Goal: Information Seeking & Learning: Learn about a topic

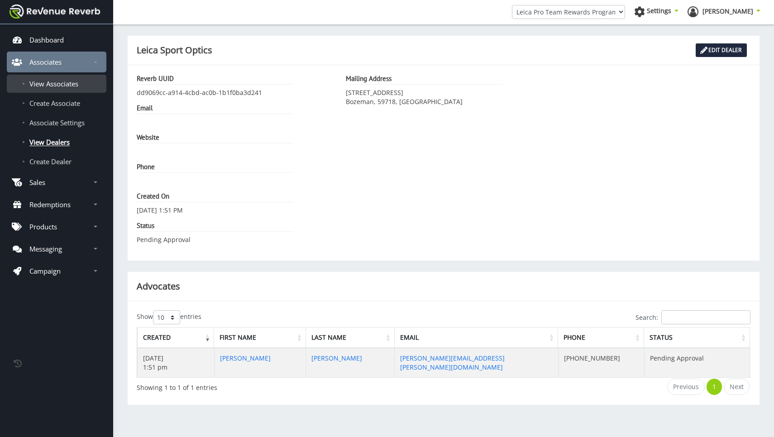
click at [62, 84] on span "View Associates" at bounding box center [53, 83] width 49 height 9
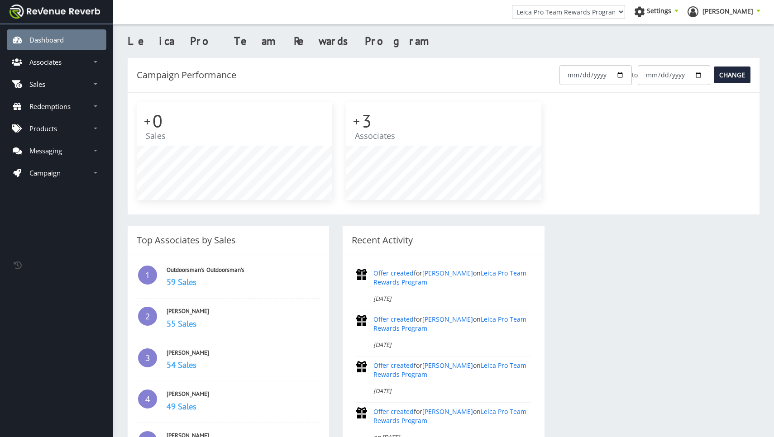
scroll to position [98, 196]
click at [52, 65] on p "Associates" at bounding box center [45, 61] width 32 height 9
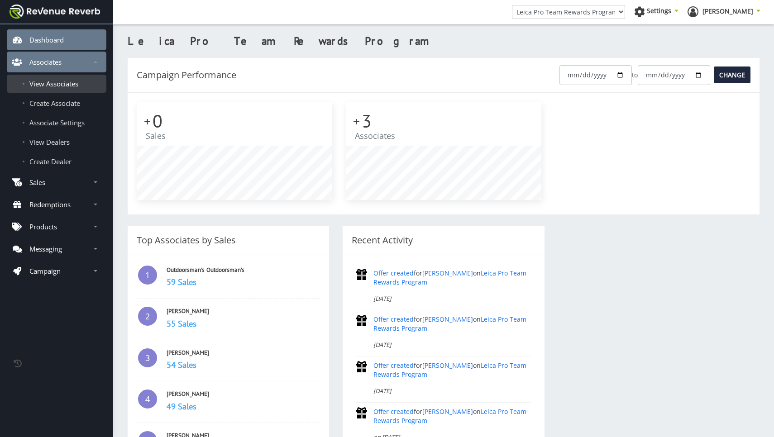
click at [50, 88] on link "View Associates" at bounding box center [57, 84] width 100 height 18
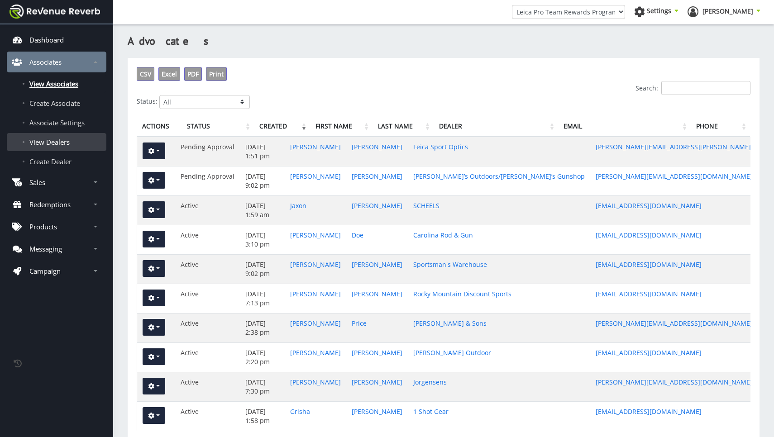
click at [56, 141] on span "View Dealers" at bounding box center [49, 142] width 40 height 9
click at [49, 144] on span "View Dealers" at bounding box center [49, 142] width 40 height 9
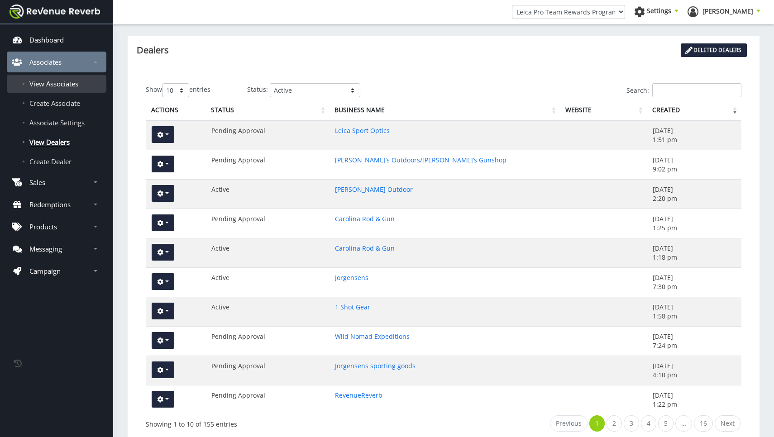
click at [60, 82] on span "View Associates" at bounding box center [53, 83] width 49 height 9
click at [377, 131] on link "Leica Sport Optics" at bounding box center [362, 130] width 55 height 9
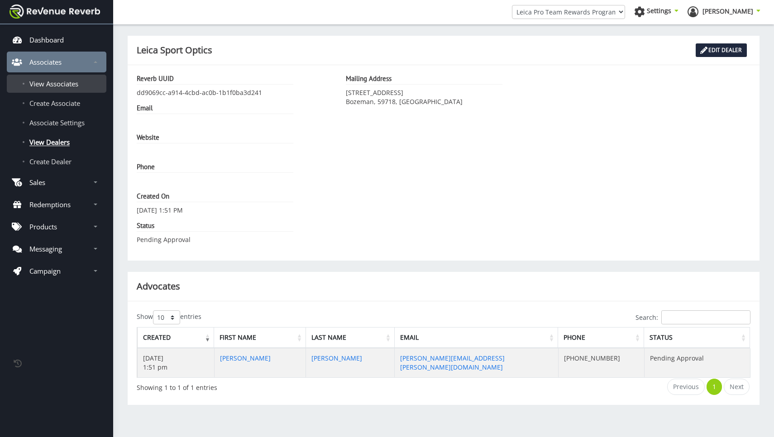
click at [55, 85] on span "View Associates" at bounding box center [53, 83] width 49 height 9
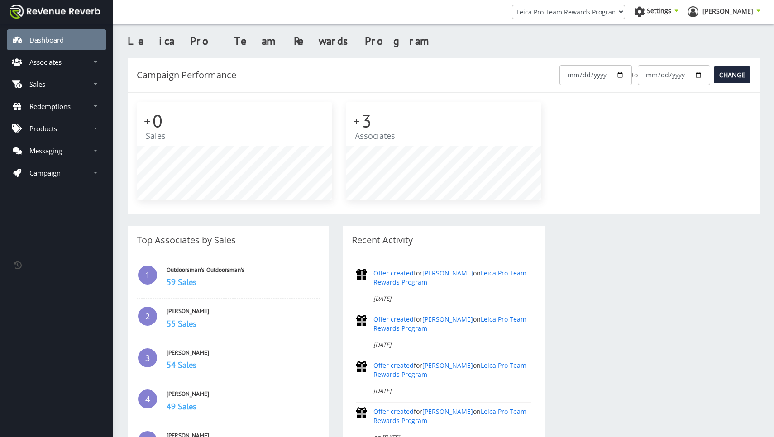
scroll to position [98, 196]
click at [45, 66] on p "Associates" at bounding box center [45, 61] width 32 height 9
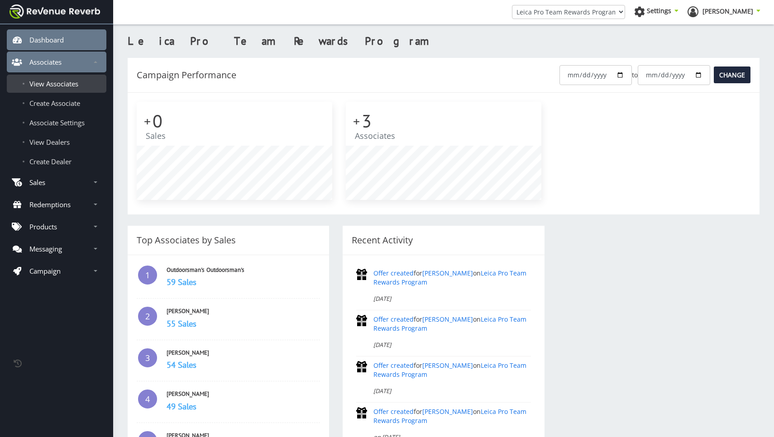
click at [49, 86] on span "View Associates" at bounding box center [53, 83] width 49 height 9
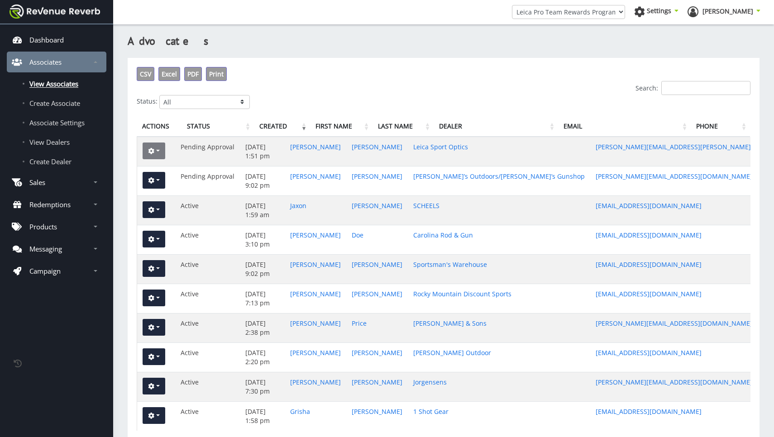
click at [158, 152] on button "button" at bounding box center [154, 151] width 23 height 17
click at [159, 172] on link "View" at bounding box center [179, 170] width 72 height 13
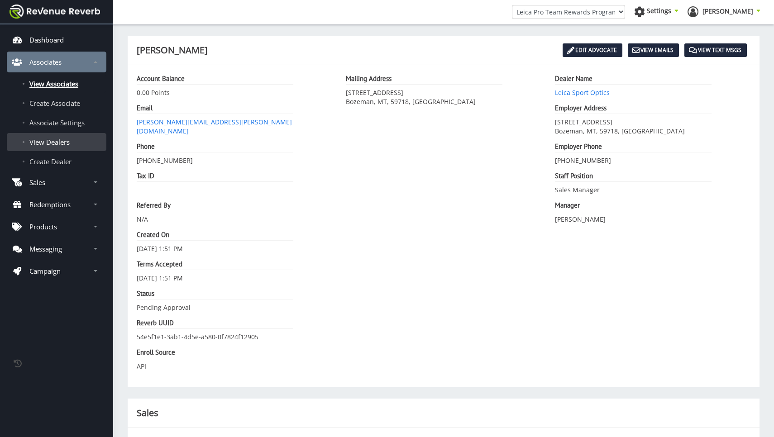
click at [48, 141] on span "View Dealers" at bounding box center [49, 142] width 40 height 9
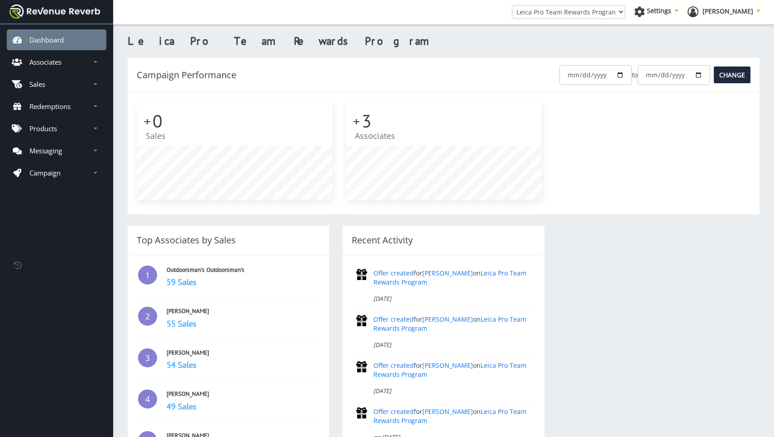
scroll to position [98, 196]
click at [53, 64] on p "Associates" at bounding box center [45, 61] width 32 height 9
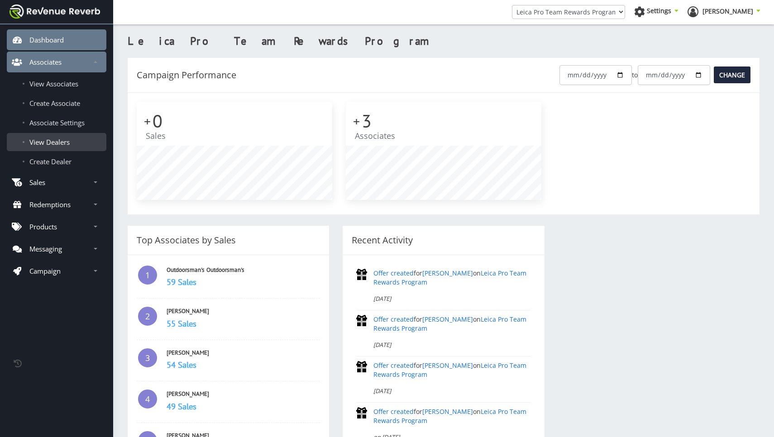
click at [55, 145] on span "View Dealers" at bounding box center [49, 142] width 40 height 9
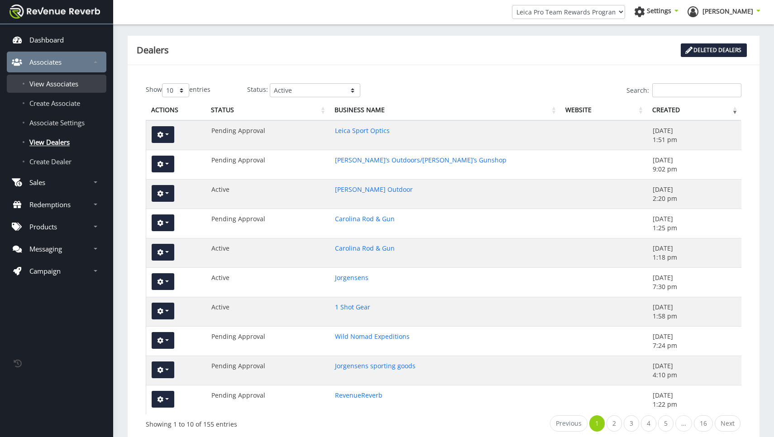
click at [39, 80] on span "View Associates" at bounding box center [53, 83] width 49 height 9
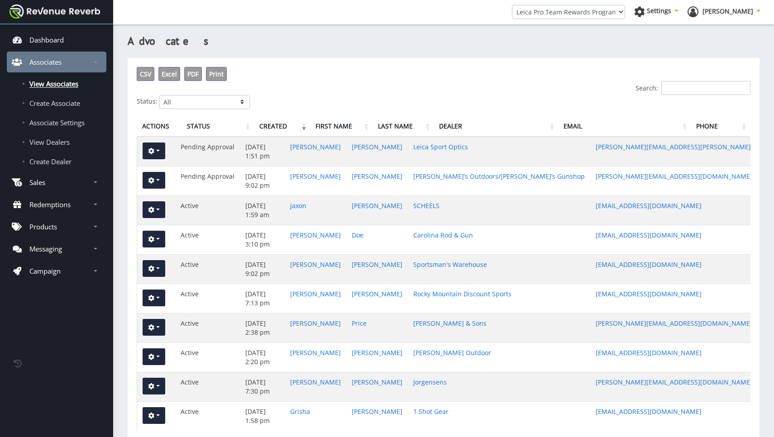
click at [702, 87] on input "Search:" at bounding box center [705, 88] width 89 height 14
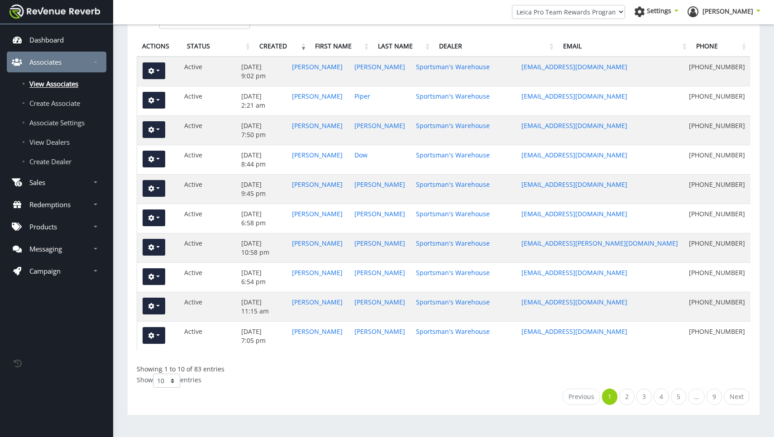
scroll to position [80, 0]
type input "sportsman"
click at [630, 397] on link "2" at bounding box center [626, 397] width 15 height 16
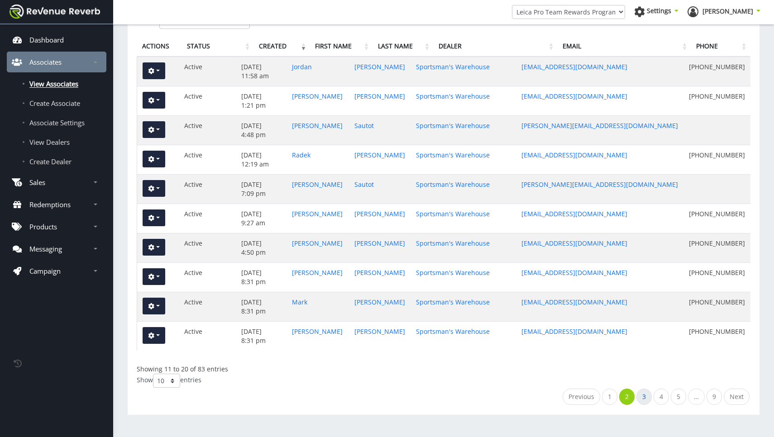
click at [645, 397] on link "3" at bounding box center [644, 397] width 15 height 16
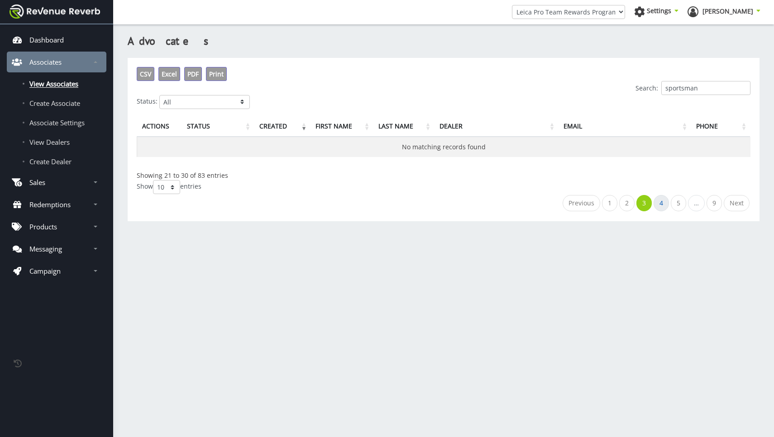
click at [659, 203] on link "4" at bounding box center [661, 203] width 15 height 16
click at [683, 203] on link "5" at bounding box center [678, 203] width 15 height 16
click at [693, 203] on li "…" at bounding box center [696, 203] width 19 height 16
click at [610, 203] on link "1" at bounding box center [608, 203] width 15 height 16
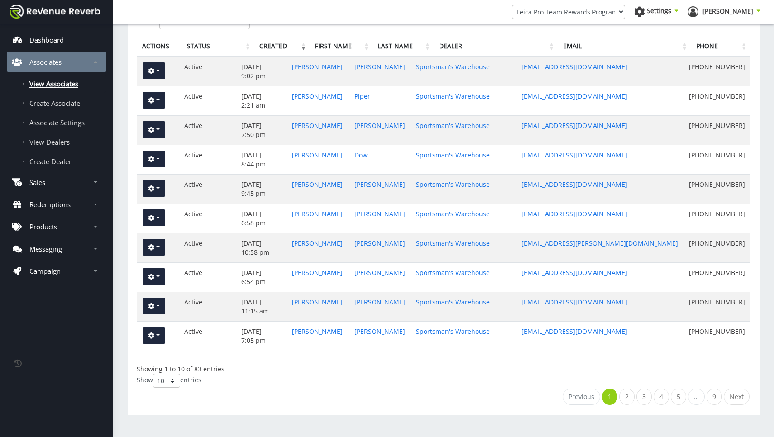
scroll to position [80, 0]
click at [628, 400] on link "2" at bounding box center [626, 397] width 15 height 16
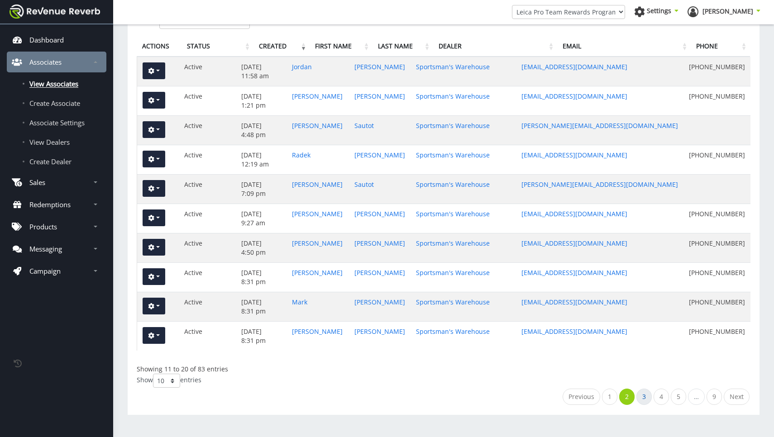
click at [645, 396] on link "3" at bounding box center [644, 397] width 15 height 16
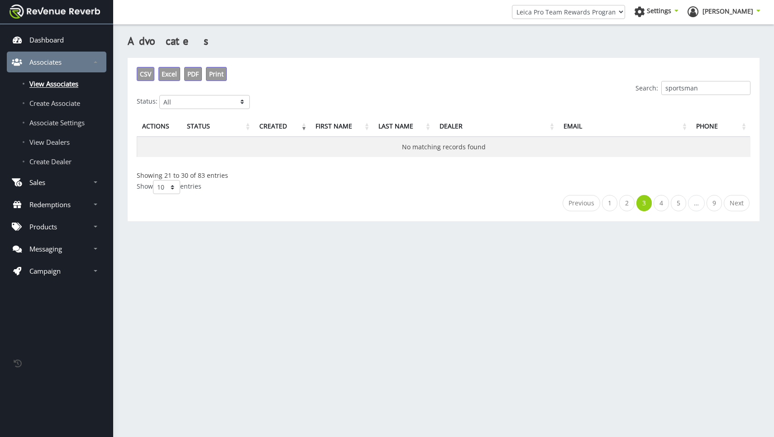
scroll to position [0, 0]
click at [626, 201] on link "2" at bounding box center [626, 203] width 15 height 16
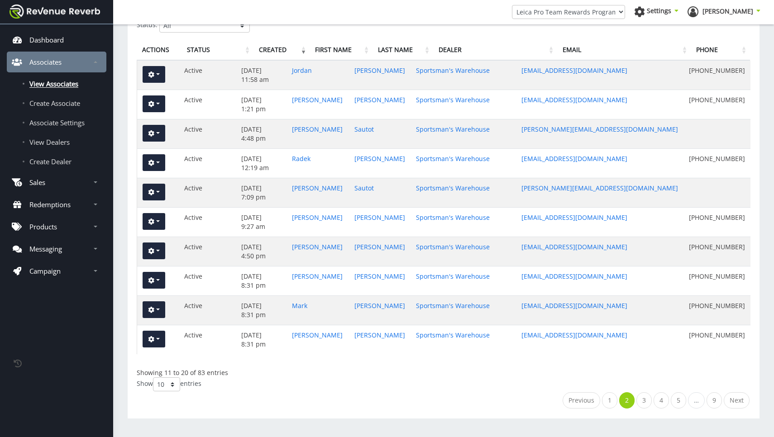
scroll to position [79, 0]
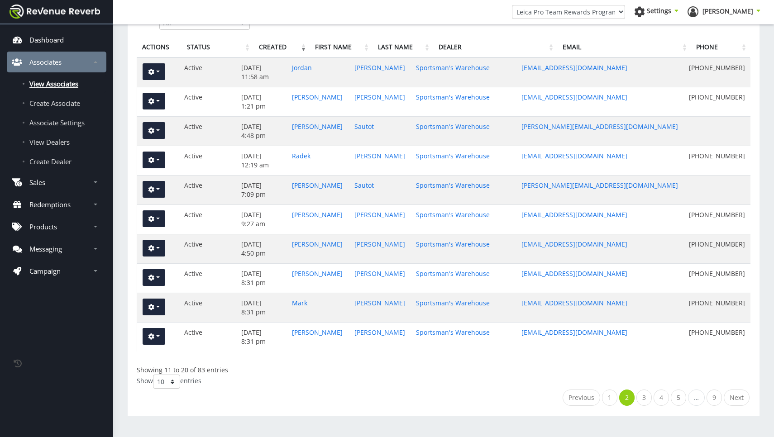
click at [70, 82] on span "View Associates" at bounding box center [53, 83] width 49 height 9
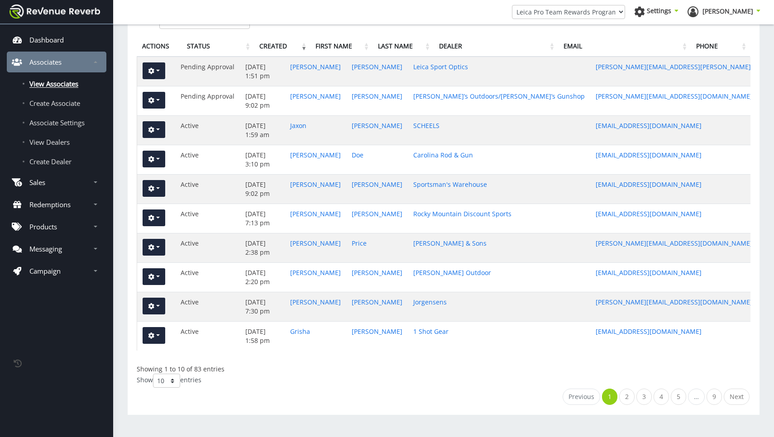
scroll to position [80, 0]
click at [48, 41] on p "Dashboard" at bounding box center [46, 39] width 34 height 9
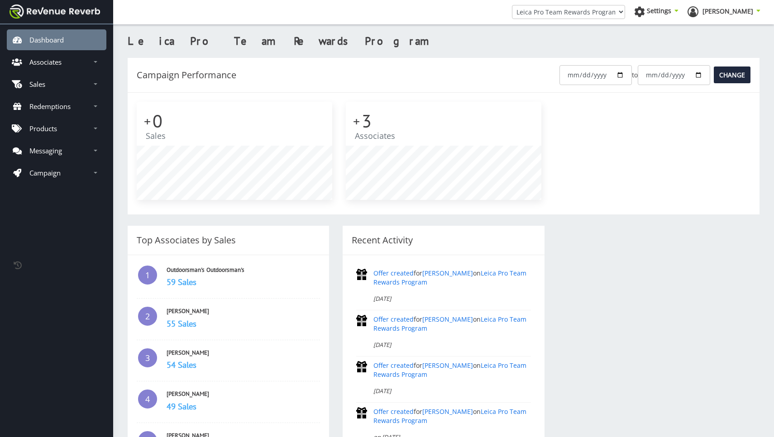
click at [618, 73] on input "2025-09-14" at bounding box center [596, 75] width 72 height 20
click at [601, 74] on input "2025-09-14" at bounding box center [596, 75] width 72 height 20
type input "[DATE]"
click at [724, 77] on input "Change" at bounding box center [732, 75] width 37 height 17
click at [179, 284] on h3 "59 Sales" at bounding box center [243, 282] width 153 height 12
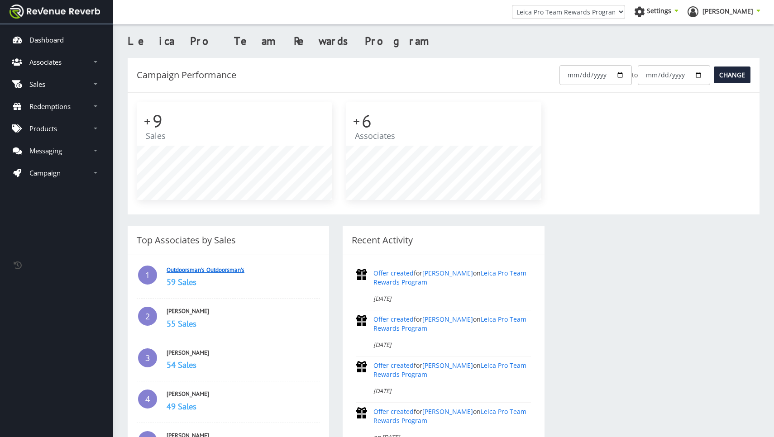
click at [194, 272] on link "Outdoorsman's Outdoorsman's" at bounding box center [206, 270] width 78 height 8
click at [153, 126] on h2 "+ 9" at bounding box center [234, 121] width 177 height 20
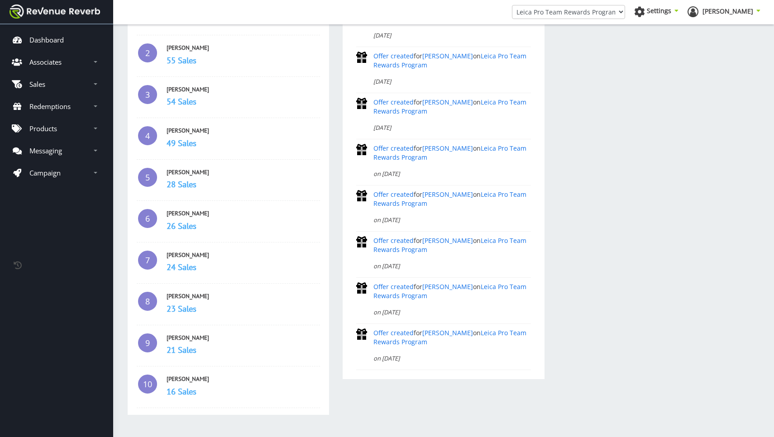
scroll to position [264, 0]
click at [187, 89] on link "[PERSON_NAME]" at bounding box center [188, 90] width 43 height 8
click at [187, 173] on link "[PERSON_NAME]" at bounding box center [188, 172] width 43 height 8
click at [182, 211] on link "[PERSON_NAME]" at bounding box center [188, 214] width 43 height 8
click at [180, 255] on link "[PERSON_NAME]" at bounding box center [188, 255] width 43 height 8
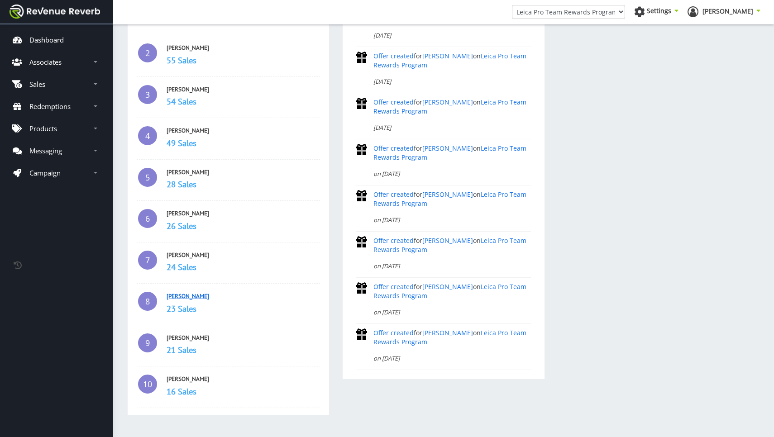
click at [181, 297] on link "[PERSON_NAME]" at bounding box center [188, 296] width 43 height 8
click at [182, 379] on link "[PERSON_NAME]" at bounding box center [188, 379] width 43 height 8
click at [184, 379] on link "[PERSON_NAME]" at bounding box center [188, 379] width 43 height 8
click at [180, 174] on link "[PERSON_NAME]" at bounding box center [188, 172] width 43 height 8
click at [175, 214] on link "[PERSON_NAME]" at bounding box center [188, 214] width 43 height 8
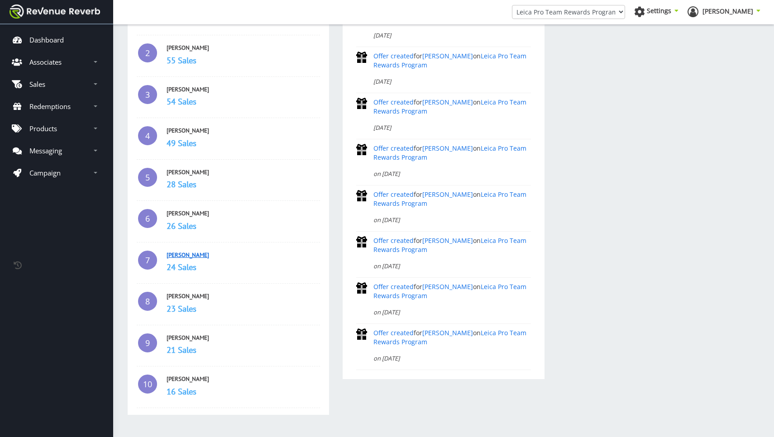
click at [186, 253] on link "[PERSON_NAME]" at bounding box center [188, 255] width 43 height 8
click at [177, 296] on link "[PERSON_NAME]" at bounding box center [188, 296] width 43 height 8
click at [195, 254] on link "[PERSON_NAME]" at bounding box center [188, 255] width 43 height 8
click at [180, 379] on link "[PERSON_NAME]" at bounding box center [188, 379] width 43 height 8
